Goal: Check status: Check status

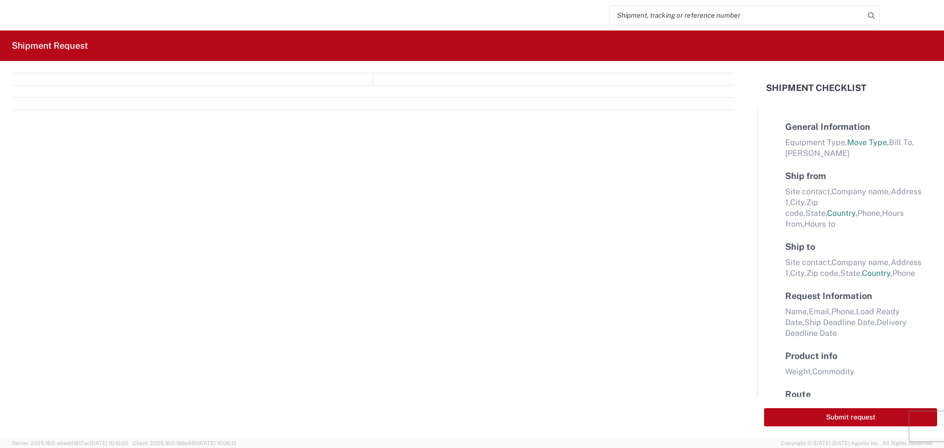
select select "FULL"
select select "LBS"
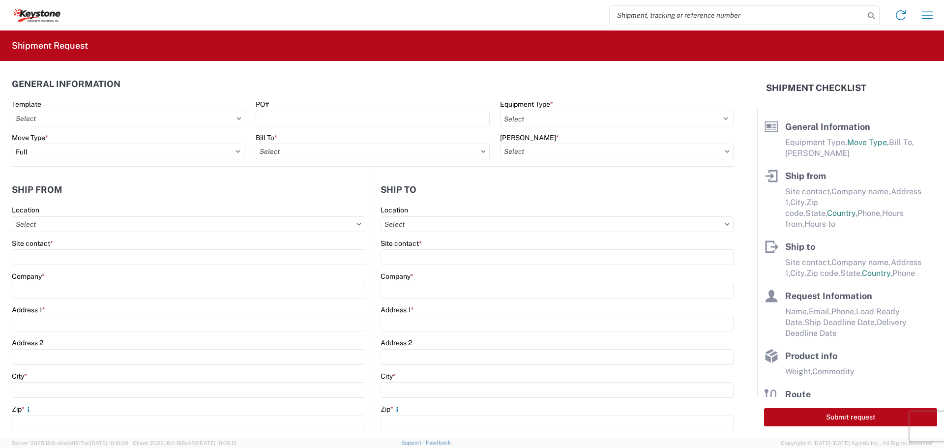
click at [665, 14] on input "search" at bounding box center [737, 15] width 255 height 19
type input "56700903"
click at [870, 16] on icon at bounding box center [872, 16] width 14 height 14
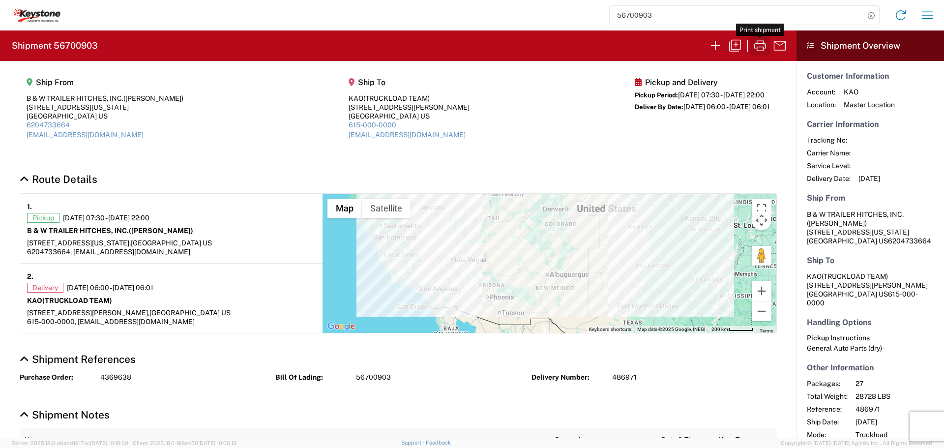
click at [763, 43] on icon "button" at bounding box center [760, 45] width 12 height 11
click at [870, 16] on icon at bounding box center [872, 16] width 14 height 14
click at [670, 11] on input "search" at bounding box center [737, 15] width 255 height 19
type input "56689988"
click at [872, 17] on icon at bounding box center [872, 16] width 14 height 14
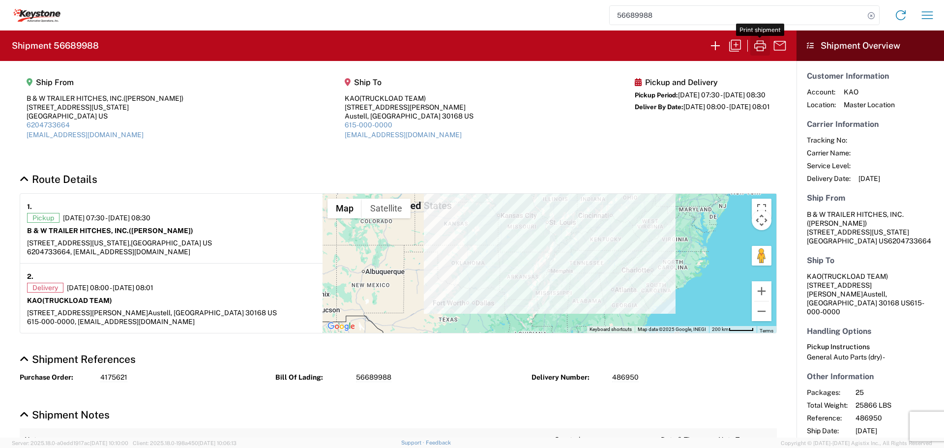
click at [762, 42] on icon "button" at bounding box center [760, 46] width 16 height 16
click at [869, 14] on icon at bounding box center [872, 16] width 14 height 14
click at [733, 22] on input "search" at bounding box center [737, 15] width 255 height 19
type input "56714833"
click at [869, 12] on icon at bounding box center [872, 16] width 14 height 14
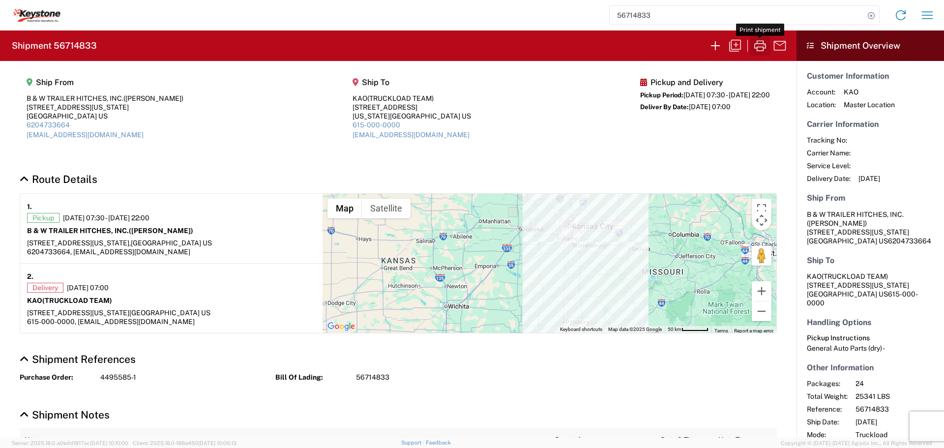
click at [760, 45] on icon "button" at bounding box center [760, 46] width 16 height 16
drag, startPoint x: 872, startPoint y: 12, endPoint x: 823, endPoint y: 26, distance: 51.2
click at [871, 12] on icon at bounding box center [872, 16] width 14 height 14
click at [679, 13] on input "search" at bounding box center [737, 15] width 255 height 19
type input "56700855"
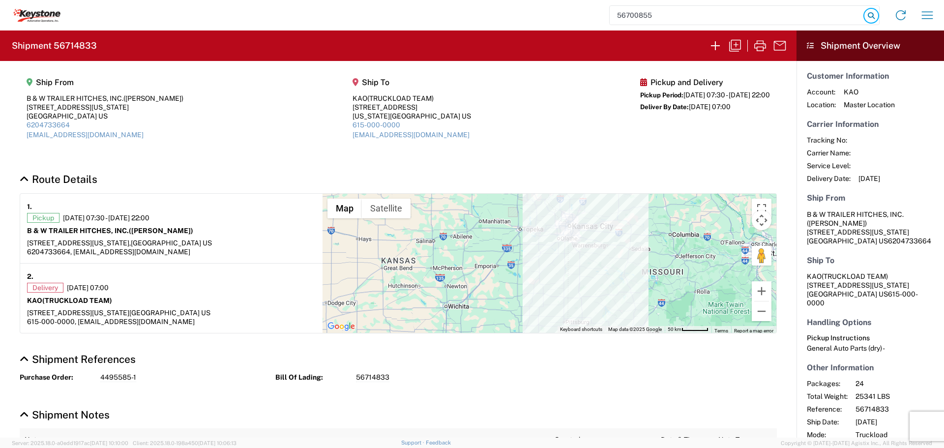
click at [870, 14] on icon at bounding box center [872, 16] width 14 height 14
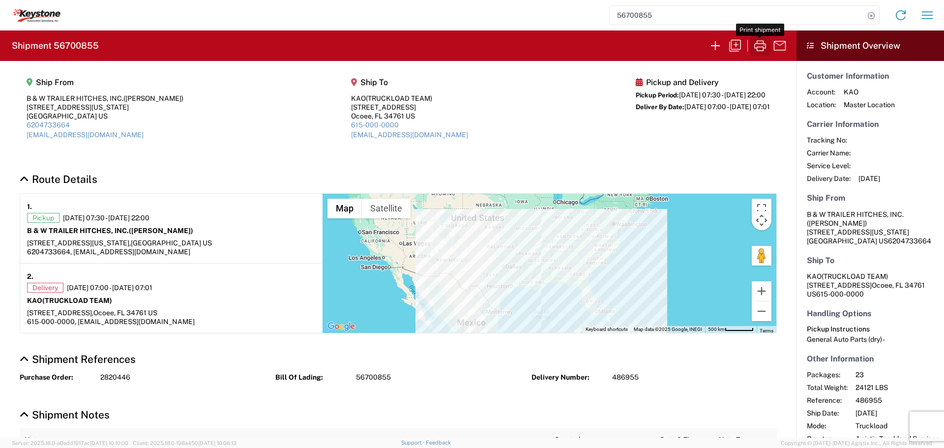
click at [760, 46] on icon "button" at bounding box center [760, 46] width 16 height 16
click at [764, 47] on icon "button" at bounding box center [760, 45] width 12 height 11
click at [873, 13] on icon at bounding box center [872, 16] width 14 height 14
click at [702, 18] on input "search" at bounding box center [737, 15] width 255 height 19
type input "56715529"
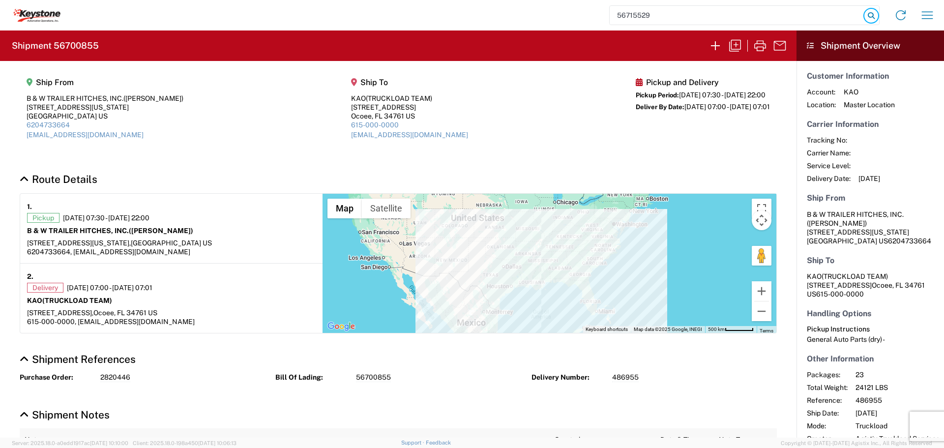
click at [868, 15] on icon at bounding box center [872, 16] width 14 height 14
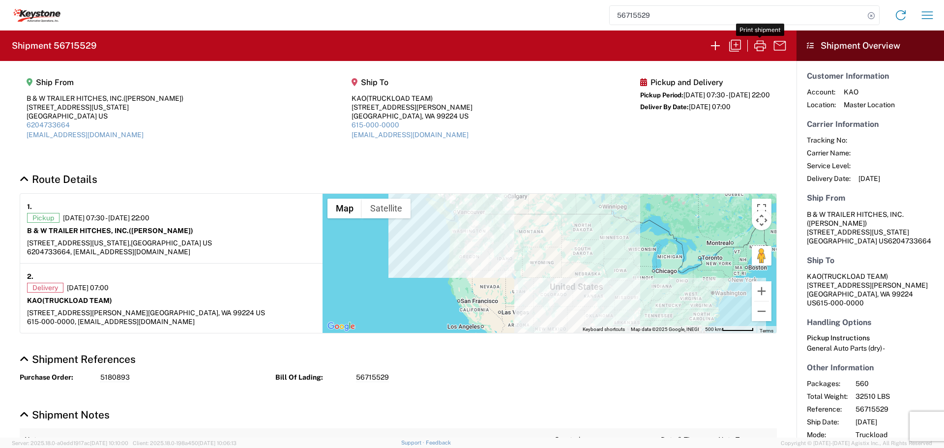
click at [761, 44] on icon "button" at bounding box center [760, 45] width 12 height 11
